Goal: Use online tool/utility: Utilize a website feature to perform a specific function

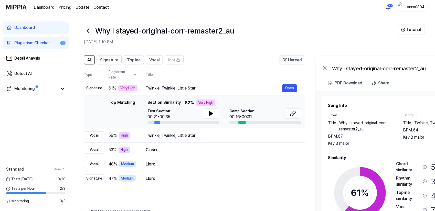
click at [36, 42] on div "Plagiarism Checker" at bounding box center [32, 43] width 36 height 6
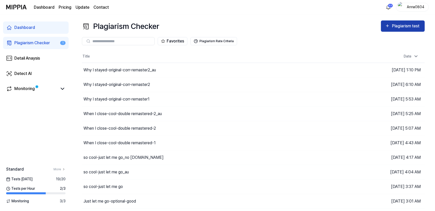
click at [388, 27] on icon "button" at bounding box center [388, 26] width 5 height 6
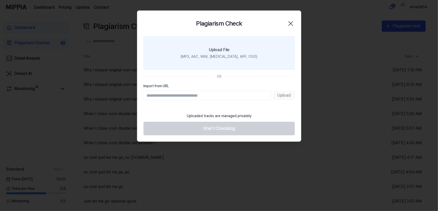
click at [165, 53] on label "Upload File (MP3, AAC, WAV, [MEDICAL_DATA], AIFF, OGG)" at bounding box center [218, 53] width 151 height 34
click at [0, 0] on input "Upload File (MP3, AAC, WAV, [MEDICAL_DATA], AIFF, OGG)" at bounding box center [0, 0] width 0 height 0
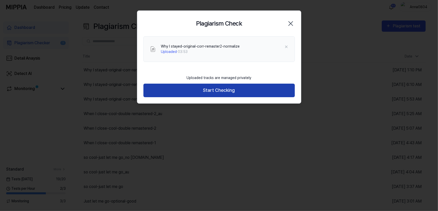
click at [217, 93] on button "Start Checking" at bounding box center [218, 91] width 151 height 14
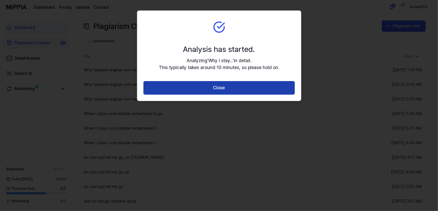
click at [217, 90] on button "Close" at bounding box center [218, 88] width 151 height 14
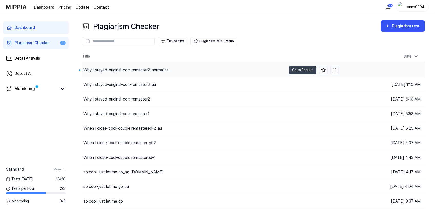
click at [126, 67] on div "Why I stayed-original-corr-remaster2-normalize" at bounding box center [126, 70] width 85 height 6
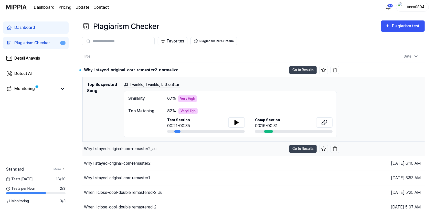
click at [125, 146] on div "Why I stayed-original-corr-remaster2_au" at bounding box center [120, 149] width 73 height 6
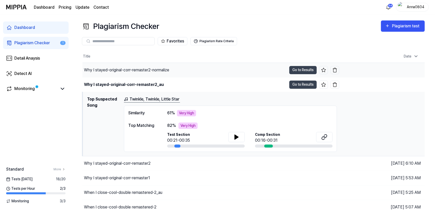
click at [131, 72] on div "Why I stayed-original-corr-remaster2-normalize" at bounding box center [126, 70] width 85 height 6
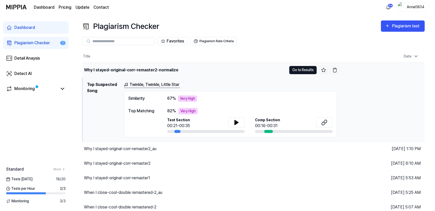
click at [304, 69] on button "Go to Results" at bounding box center [303, 70] width 27 height 8
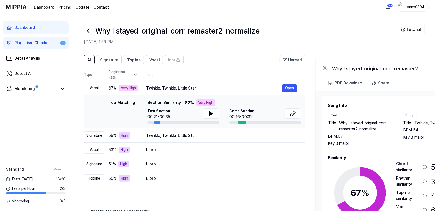
click at [37, 27] on link "Dashboard" at bounding box center [36, 28] width 66 height 12
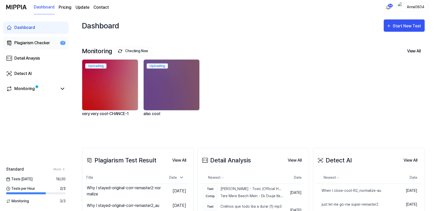
click at [31, 40] on div "Plagiarism Checker" at bounding box center [32, 43] width 36 height 6
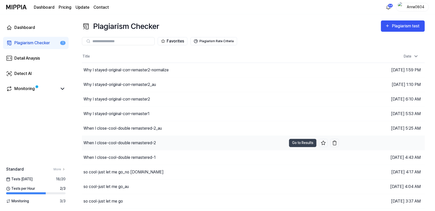
click at [110, 140] on div "When I close-cool-double remastered-2" at bounding box center [120, 143] width 73 height 6
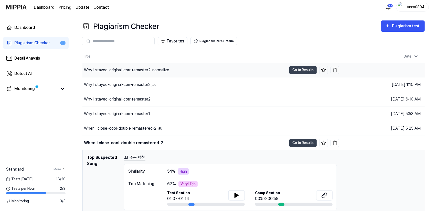
click at [140, 69] on div "Why I stayed-original-corr-remaster2-normalize" at bounding box center [126, 70] width 85 height 6
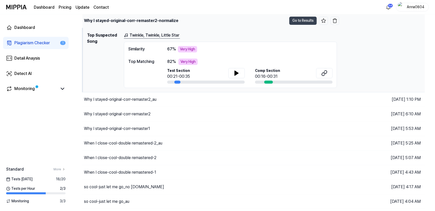
scroll to position [51, 0]
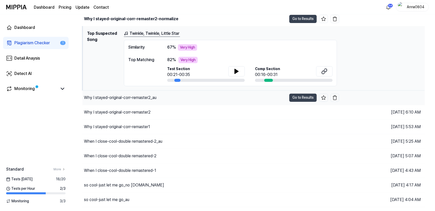
click at [141, 98] on div "Why I stayed-original-corr-remaster2_au" at bounding box center [120, 98] width 73 height 6
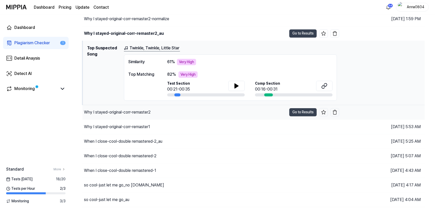
click at [141, 113] on div "Why I stayed-original-corr-remaster2" at bounding box center [117, 112] width 67 height 6
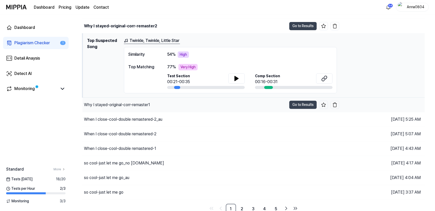
scroll to position [75, 0]
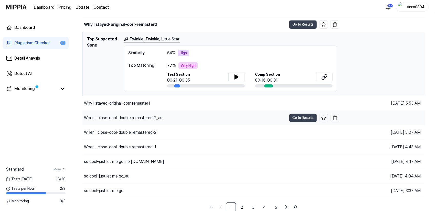
click at [137, 117] on div "When I close-cool-double remastered-2_au" at bounding box center [123, 118] width 78 height 6
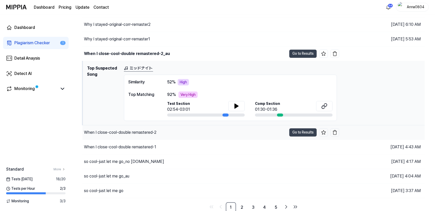
click at [140, 132] on div "When I close-cool-double remastered-2" at bounding box center [120, 133] width 73 height 6
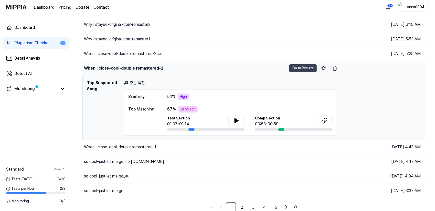
click at [130, 64] on div "When I close-cool-double remastered-2" at bounding box center [185, 68] width 205 height 14
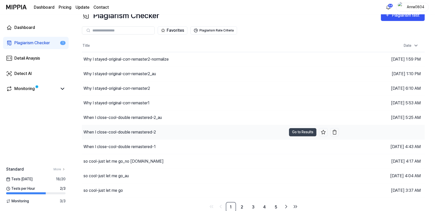
click at [132, 132] on div "When I close-cool-double remastered-2" at bounding box center [120, 132] width 73 height 6
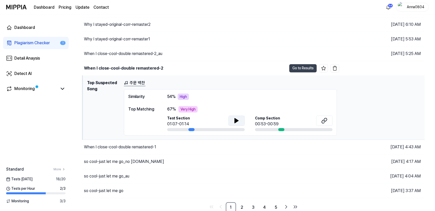
click at [234, 120] on button at bounding box center [237, 121] width 16 height 10
click at [298, 69] on button "Go to Results" at bounding box center [303, 68] width 27 height 8
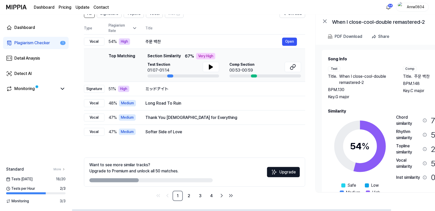
click at [372, 107] on div "Song Info Test Title . When I close-cool-double remastered-2 BPM. 130 Key. G ma…" at bounding box center [398, 129] width 140 height 147
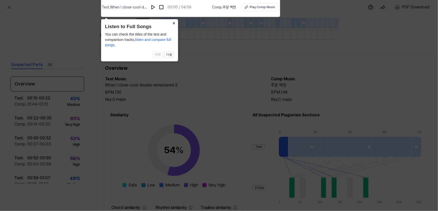
click at [183, 81] on icon at bounding box center [219, 104] width 438 height 214
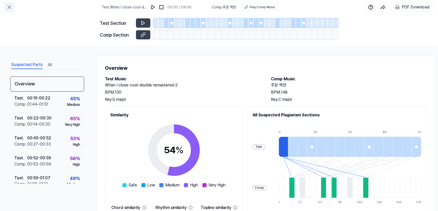
click at [9, 7] on icon at bounding box center [9, 7] width 3 height 3
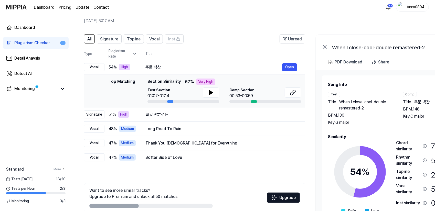
click at [392, 152] on icon at bounding box center [360, 172] width 64 height 64
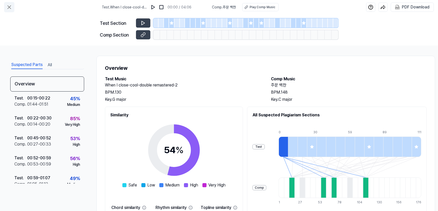
click at [12, 7] on icon at bounding box center [9, 7] width 6 height 6
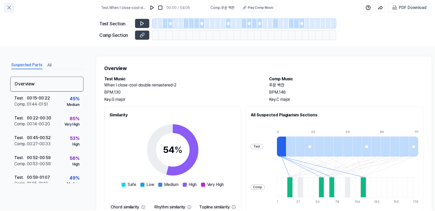
scroll to position [21, 0]
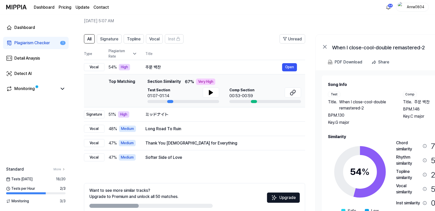
click at [29, 40] on div "Plagiarism Checker" at bounding box center [32, 43] width 36 height 6
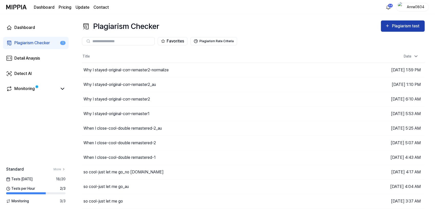
click at [398, 28] on div "Plagiarism test" at bounding box center [406, 26] width 29 height 7
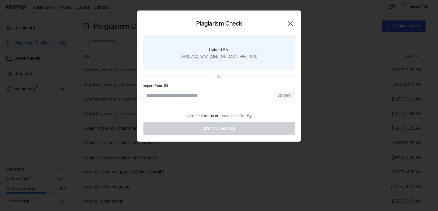
click at [228, 53] on div "Upload File" at bounding box center [219, 50] width 21 height 6
click at [0, 0] on input "Upload File (MP3, AAC, WAV, [MEDICAL_DATA], AIFF, OGG)" at bounding box center [0, 0] width 0 height 0
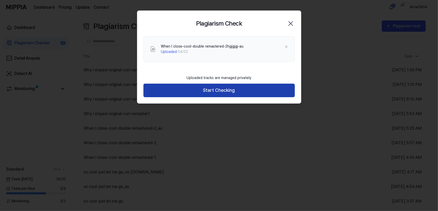
click at [215, 90] on button "Start Checking" at bounding box center [218, 91] width 151 height 14
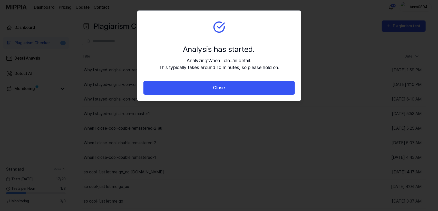
click at [215, 90] on button "Close" at bounding box center [218, 88] width 151 height 14
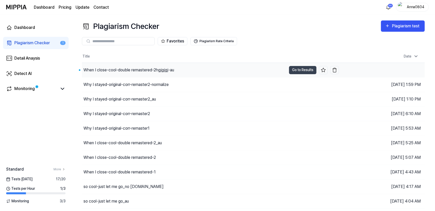
click at [154, 68] on div "When I close-cool-double remastered-2hgjgjgj-au" at bounding box center [129, 70] width 91 height 6
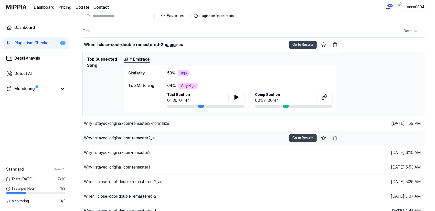
scroll to position [26, 0]
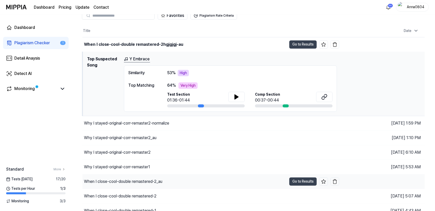
click at [163, 182] on div "When I close-cool-double remastered-2_au" at bounding box center [123, 182] width 78 height 6
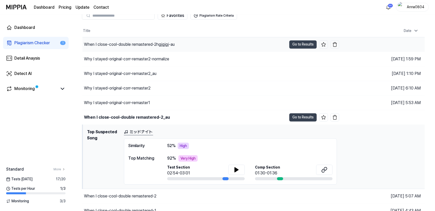
click at [166, 44] on div "When I close-cool-double remastered-2hgjgjgj-au" at bounding box center [129, 45] width 91 height 6
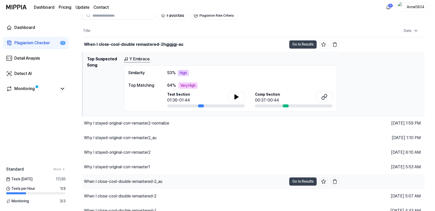
click at [163, 181] on div "When I close-cool-double remastered-2_au" at bounding box center [123, 182] width 78 height 6
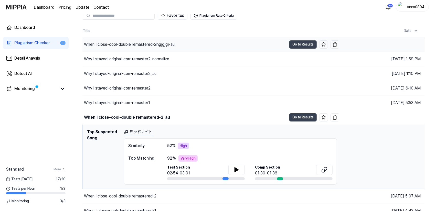
click at [143, 44] on div "When I close-cool-double remastered-2hgjgjgj-au" at bounding box center [129, 45] width 91 height 6
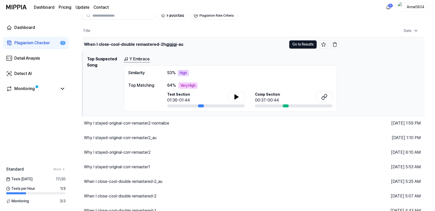
click at [299, 45] on button "Go to Results" at bounding box center [303, 44] width 27 height 8
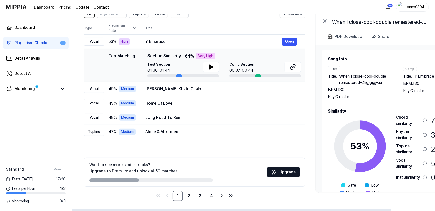
drag, startPoint x: 343, startPoint y: 94, endPoint x: 356, endPoint y: 90, distance: 13.9
click at [356, 90] on div "Title . When I close-cool-double remastered-2hgjgjgj-au BPM. 130 Key. G major" at bounding box center [360, 87] width 65 height 27
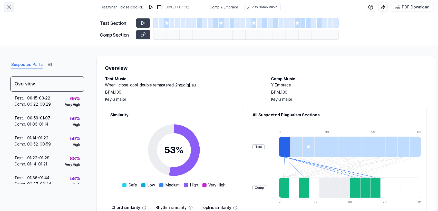
click at [11, 6] on icon at bounding box center [9, 7] width 3 height 3
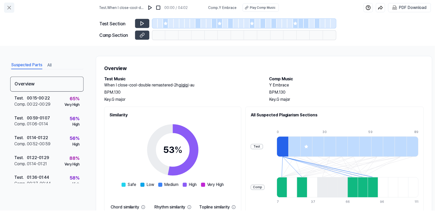
scroll to position [47, 0]
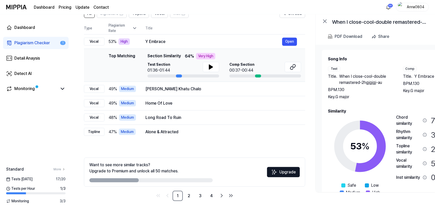
click at [29, 44] on div "Plagiarism Checker" at bounding box center [32, 43] width 36 height 6
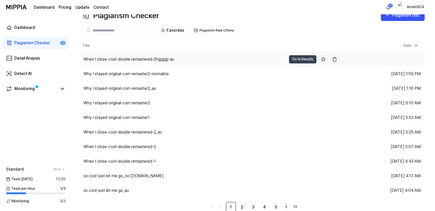
click at [134, 60] on div "When I close-cool-double remastered-2hgjgjgj-au" at bounding box center [129, 59] width 91 height 6
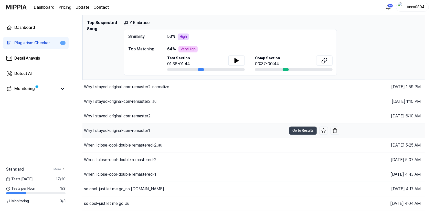
scroll to position [62, 0]
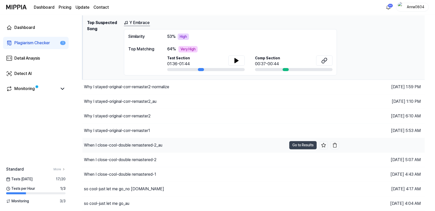
click at [141, 143] on div "When I close-cool-double remastered-2_au" at bounding box center [123, 146] width 78 height 6
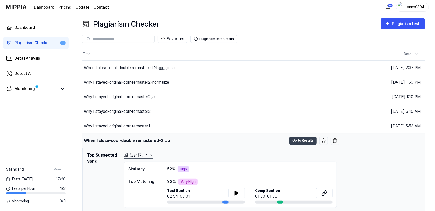
scroll to position [0, 0]
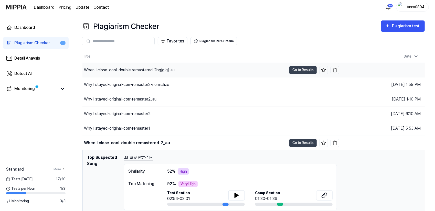
click at [154, 69] on div "When I close-cool-double remastered-2hgjgjgj-au" at bounding box center [129, 70] width 91 height 6
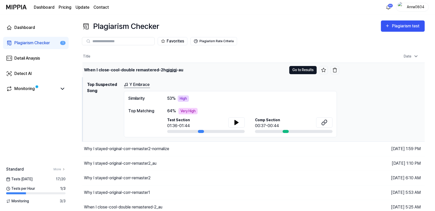
click at [308, 69] on button "Go to Results" at bounding box center [303, 70] width 27 height 8
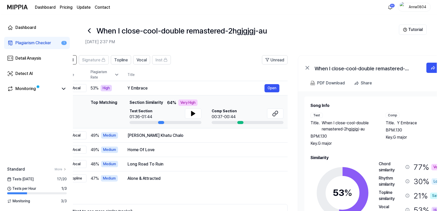
scroll to position [0, 49]
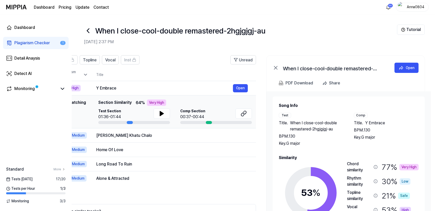
drag, startPoint x: 362, startPoint y: 117, endPoint x: 299, endPoint y: 106, distance: 64.2
click at [299, 106] on div "Song Info Test Title . When I close-cool-double remastered-2hgjgjgj-au BPM. 130…" at bounding box center [349, 125] width 140 height 44
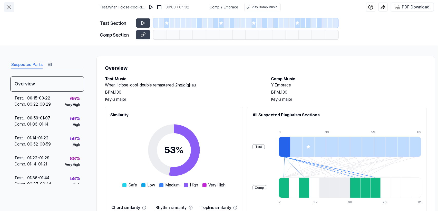
click at [8, 4] on icon at bounding box center [9, 7] width 6 height 6
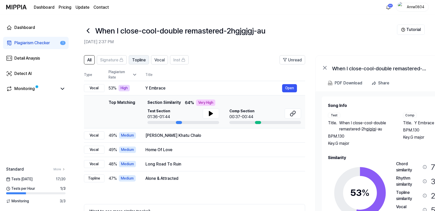
click at [137, 60] on span "Topline" at bounding box center [139, 60] width 14 height 6
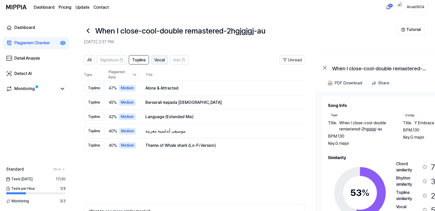
click at [158, 58] on span "Vocal" at bounding box center [160, 60] width 10 height 6
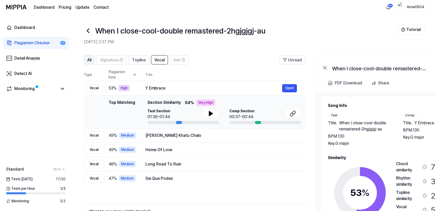
click at [92, 59] on button "All" at bounding box center [89, 59] width 11 height 9
click at [33, 43] on div "Plagiarism Checker" at bounding box center [32, 43] width 36 height 6
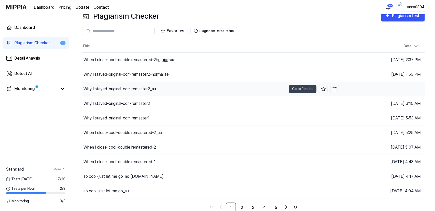
scroll to position [11, 0]
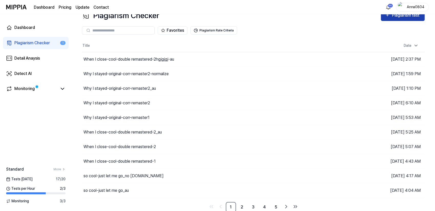
click at [396, 18] on div "Plagiarism test" at bounding box center [406, 15] width 29 height 7
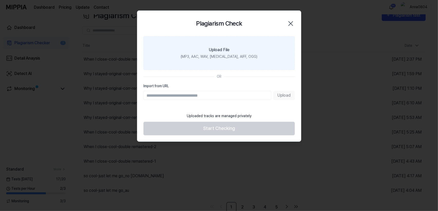
click at [247, 53] on label "Upload File (MP3, AAC, WAV, [MEDICAL_DATA], AIFF, OGG)" at bounding box center [218, 53] width 151 height 34
click at [0, 0] on input "Upload File (MP3, AAC, WAV, [MEDICAL_DATA], AIFF, OGG)" at bounding box center [0, 0] width 0 height 0
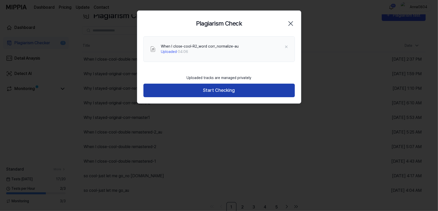
click at [206, 90] on button "Start Checking" at bounding box center [218, 91] width 151 height 14
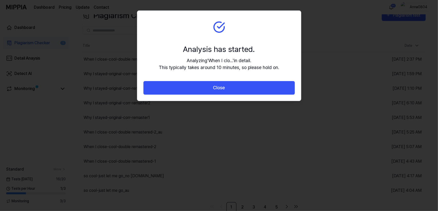
click at [206, 90] on button "Close" at bounding box center [218, 88] width 151 height 14
